Goal: Task Accomplishment & Management: Complete application form

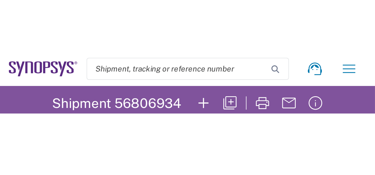
scroll to position [3, 0]
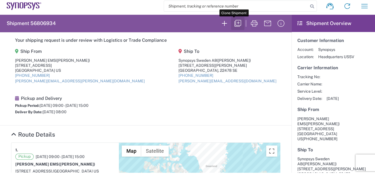
click at [234, 23] on icon "button" at bounding box center [237, 23] width 7 height 7
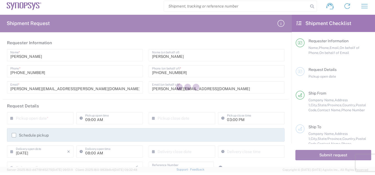
type input "Department"
type input "[US_STATE]"
type input "[GEOGRAPHIC_DATA]"
type input "Cardboard Box(es)"
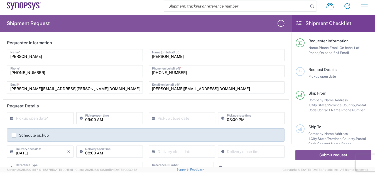
type input "[GEOGRAPHIC_DATA]"
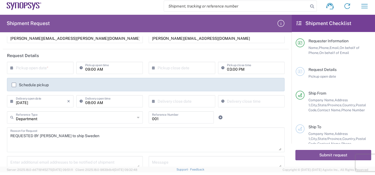
scroll to position [76, 0]
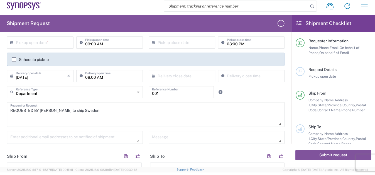
click at [152, 74] on icon at bounding box center [155, 76] width 6 height 9
click at [152, 75] on icon at bounding box center [155, 76] width 6 height 9
click at [163, 75] on input "text" at bounding box center [183, 76] width 51 height 10
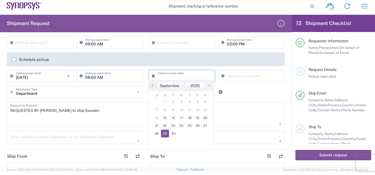
click at [167, 104] on span "29" at bounding box center [165, 134] width 8 height 8
type input "[DATE]"
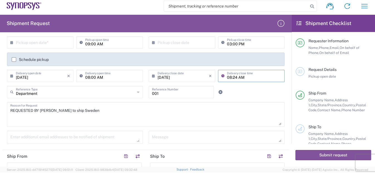
click at [232, 75] on input "08:24 AM" at bounding box center [254, 76] width 54 height 10
type input "03:30 AM"
click at [177, 104] on textarea "REQUESTED BY [PERSON_NAME] to ship Sweden" at bounding box center [145, 114] width 271 height 21
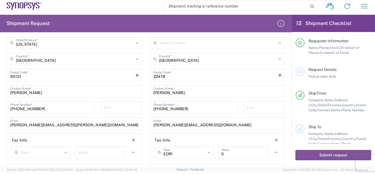
scroll to position [329, 0]
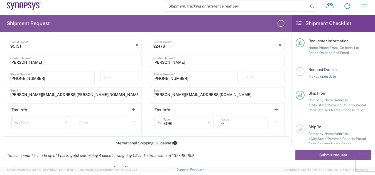
click at [231, 104] on input "0" at bounding box center [242, 122] width 43 height 10
type input "1377.48"
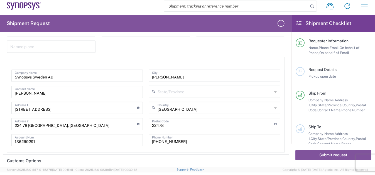
scroll to position [810, 0]
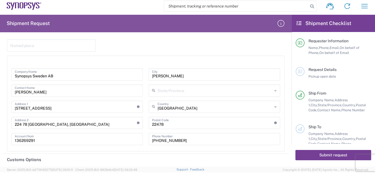
click at [249, 104] on button "Submit request" at bounding box center [333, 155] width 76 height 10
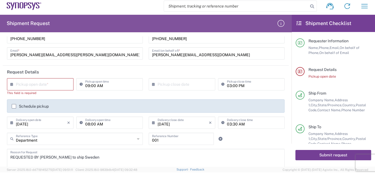
scroll to position [0, 0]
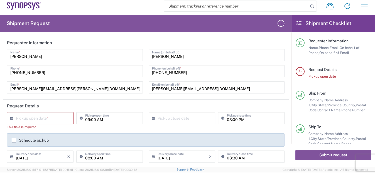
click at [17, 104] on input "text" at bounding box center [41, 118] width 51 height 10
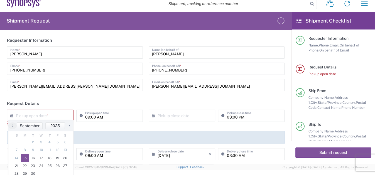
click at [25, 104] on span "15" at bounding box center [25, 158] width 8 height 8
type input "[DATE]"
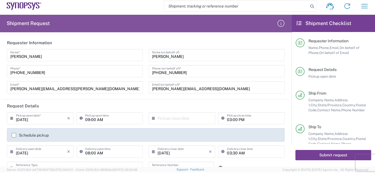
click at [249, 104] on button "Submit request" at bounding box center [333, 155] width 76 height 10
